Goal: Navigation & Orientation: Find specific page/section

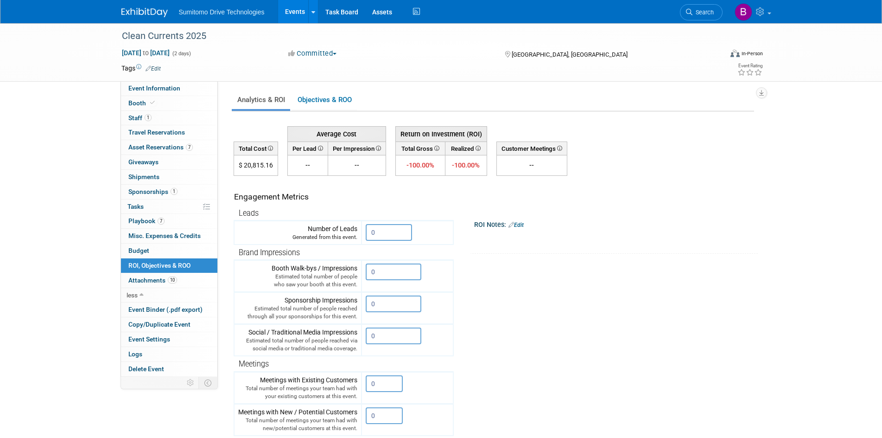
click at [382, 5] on link "Assets" at bounding box center [382, 11] width 34 height 23
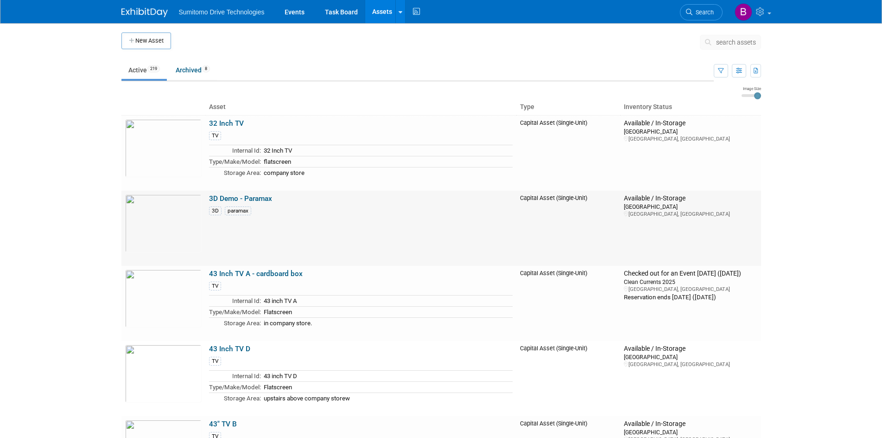
click at [267, 197] on link "3D Demo - Paramax" at bounding box center [240, 198] width 63 height 8
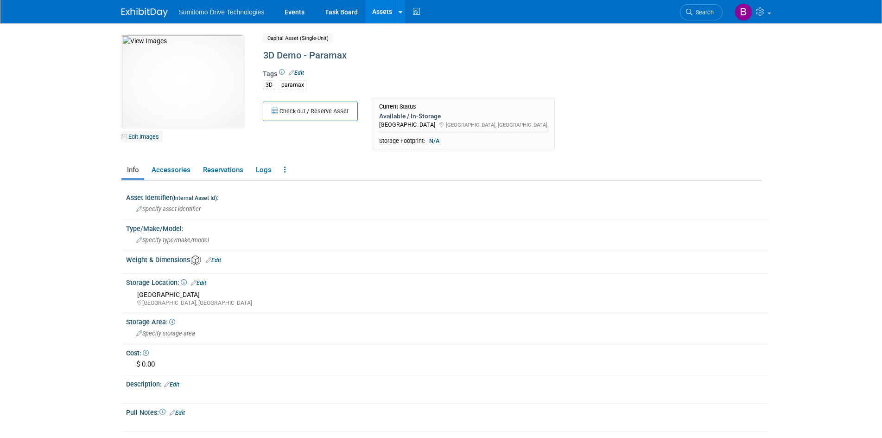
click at [151, 133] on link "Edit Images" at bounding box center [141, 137] width 41 height 12
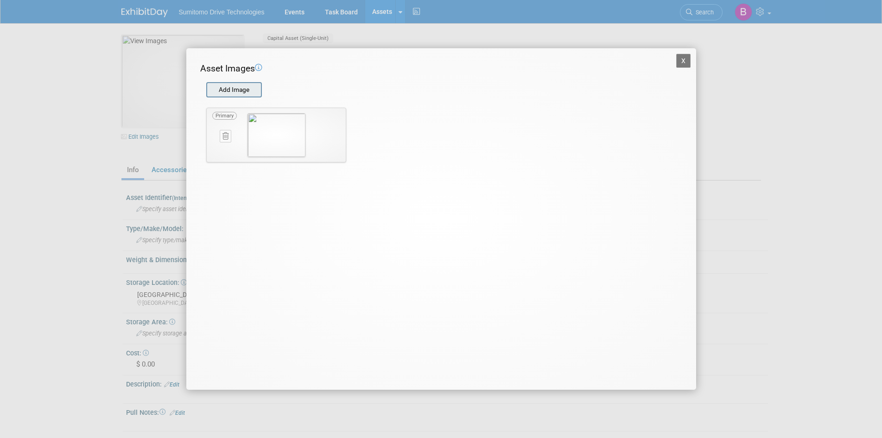
click at [230, 85] on input "file" at bounding box center [206, 90] width 110 height 14
click at [714, 48] on div "X Asset Images Add Image STEP 2 — Crop the Image Use the canvas below to crop t…" at bounding box center [441, 219] width 882 height 438
click at [718, 64] on div "X Asset Images Add Image STEP 2 — Crop the Image Use the canvas below to crop t…" at bounding box center [441, 219] width 882 height 438
click at [687, 58] on div "X Asset Images Add Image STEP 2 — Crop the Image Use the canvas below to crop t…" at bounding box center [441, 218] width 510 height 341
click at [680, 61] on button "X" at bounding box center [683, 61] width 15 height 14
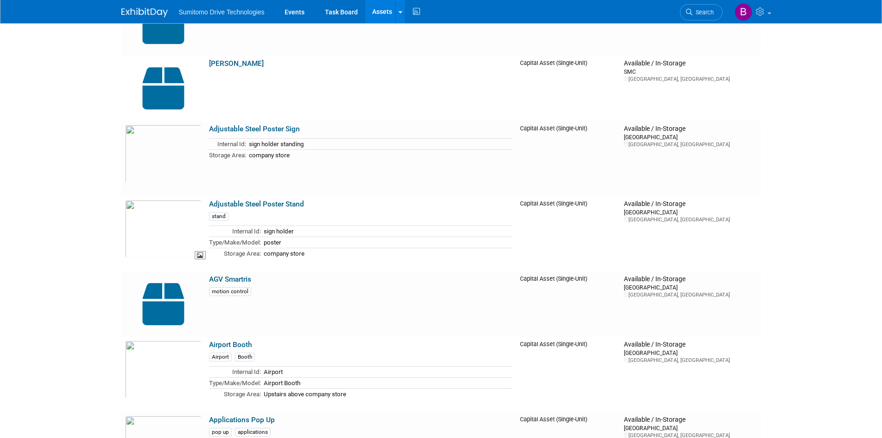
scroll to position [742, 0]
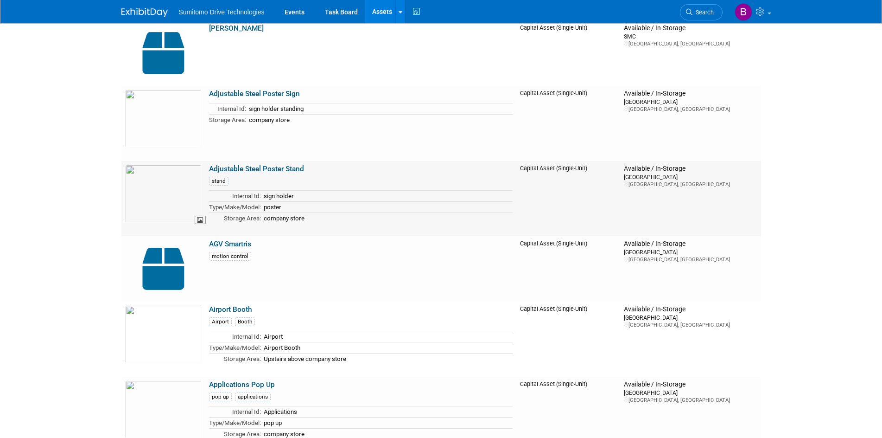
click at [156, 208] on img at bounding box center [163, 194] width 76 height 58
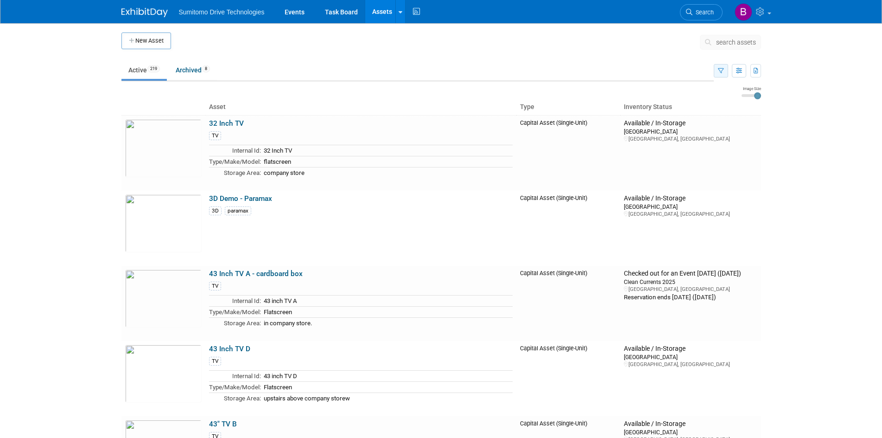
click at [724, 69] on button "button" at bounding box center [721, 70] width 14 height 13
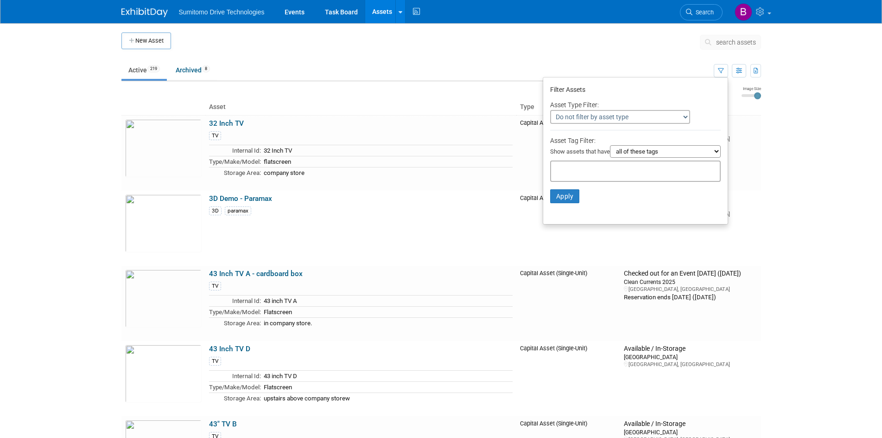
click at [712, 151] on select "all of these tags any one of these tags only and exactly these specific tags" at bounding box center [665, 151] width 111 height 13
click at [561, 167] on input "text" at bounding box center [592, 169] width 74 height 9
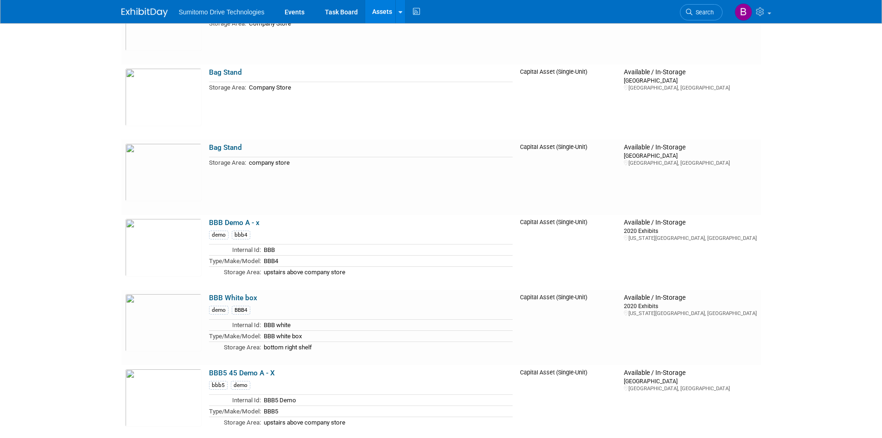
scroll to position [1576, 0]
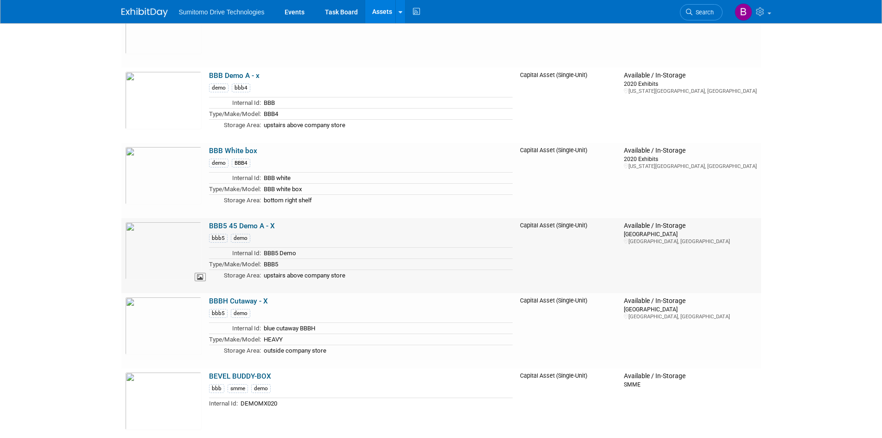
click at [155, 249] on img at bounding box center [163, 251] width 76 height 58
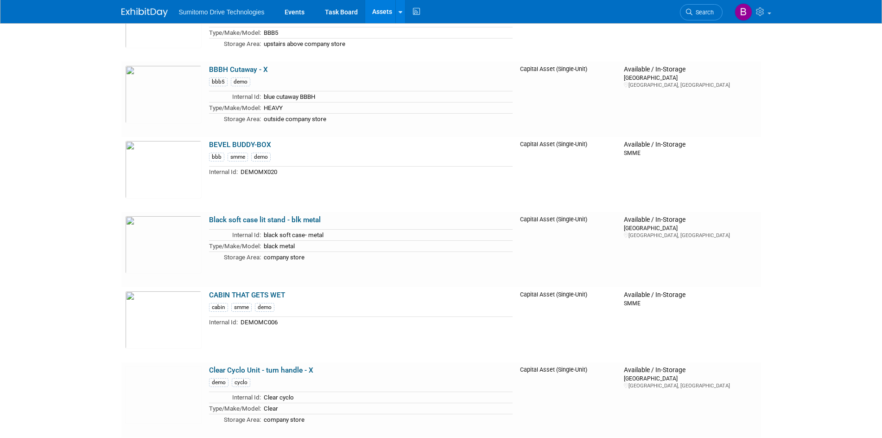
scroll to position [1808, 0]
click at [159, 172] on img at bounding box center [163, 169] width 76 height 58
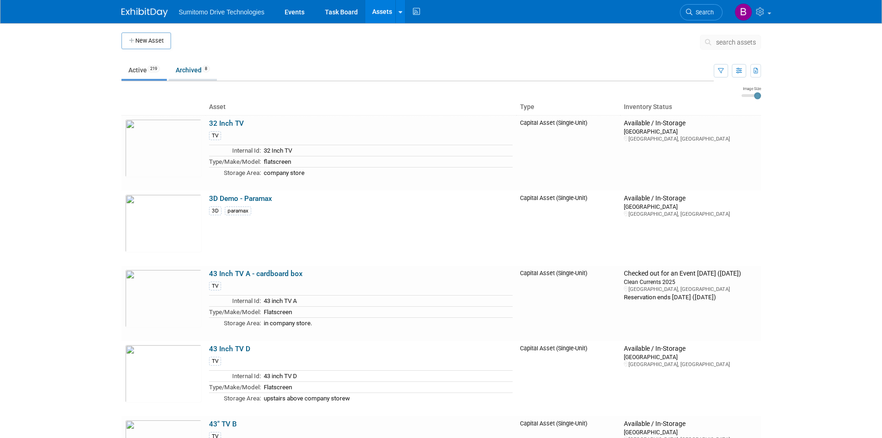
click at [192, 69] on link "Archived 8" at bounding box center [193, 70] width 48 height 18
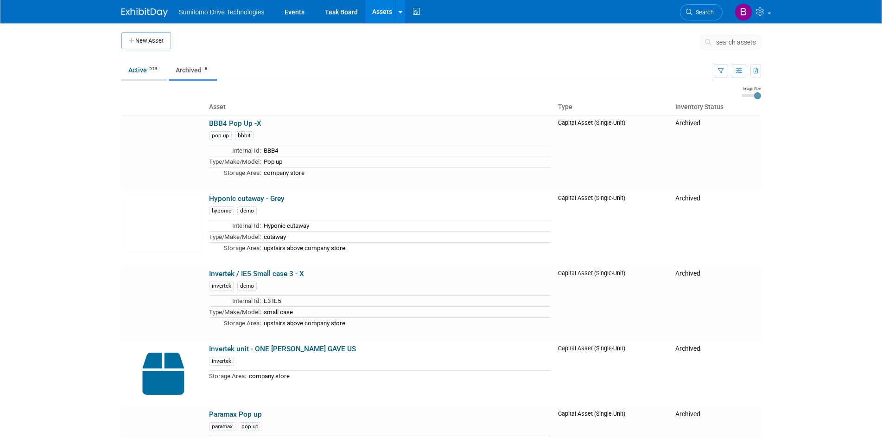
click at [139, 70] on link "Active 219" at bounding box center [143, 70] width 45 height 18
